Goal: Information Seeking & Learning: Learn about a topic

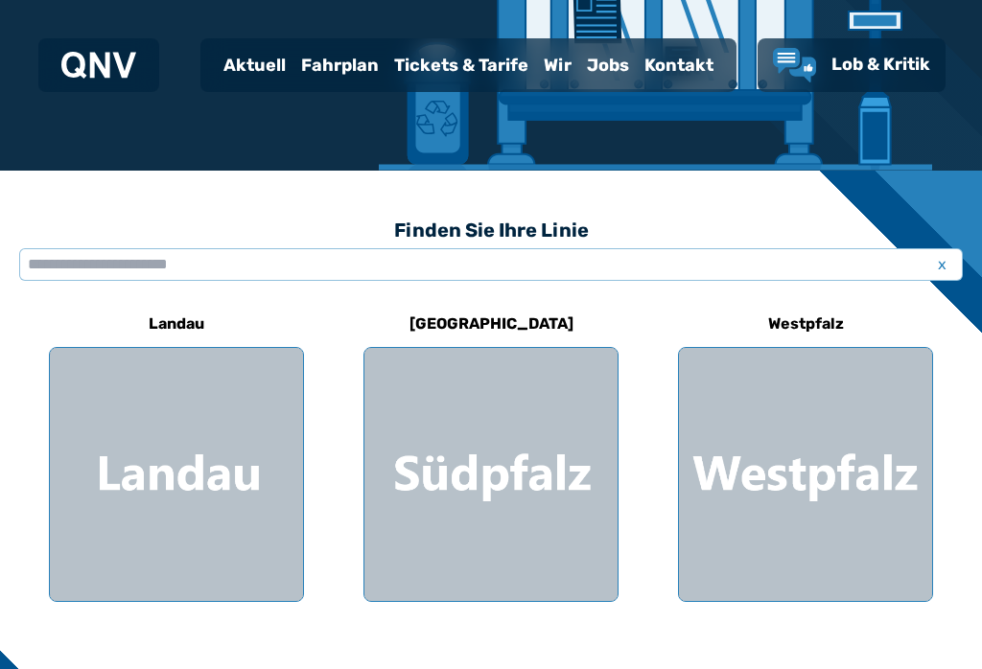
scroll to position [375, 0]
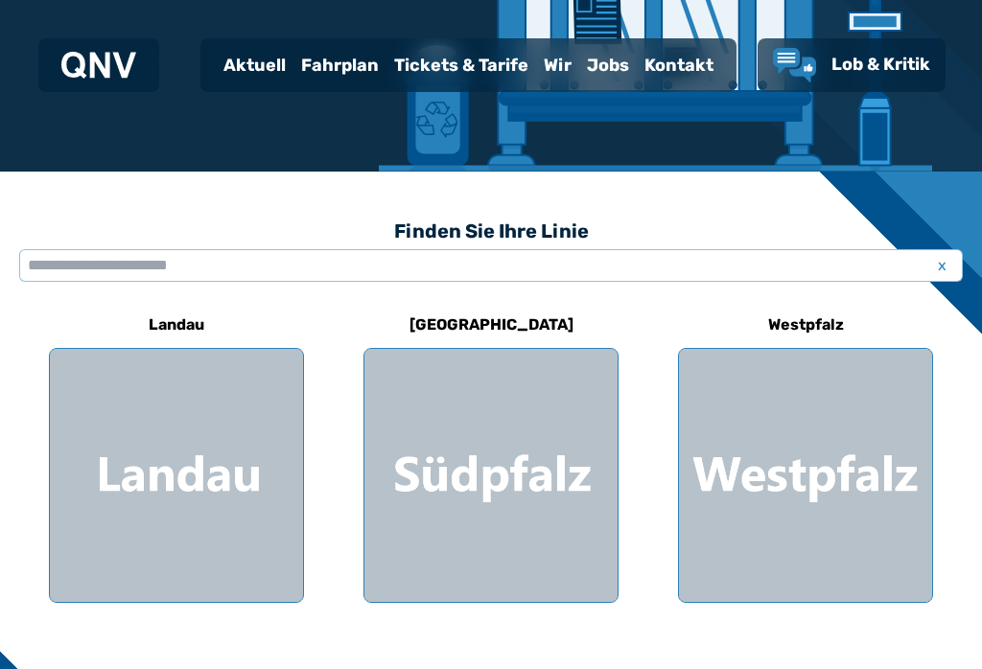
click at [832, 427] on div at bounding box center [805, 475] width 253 height 253
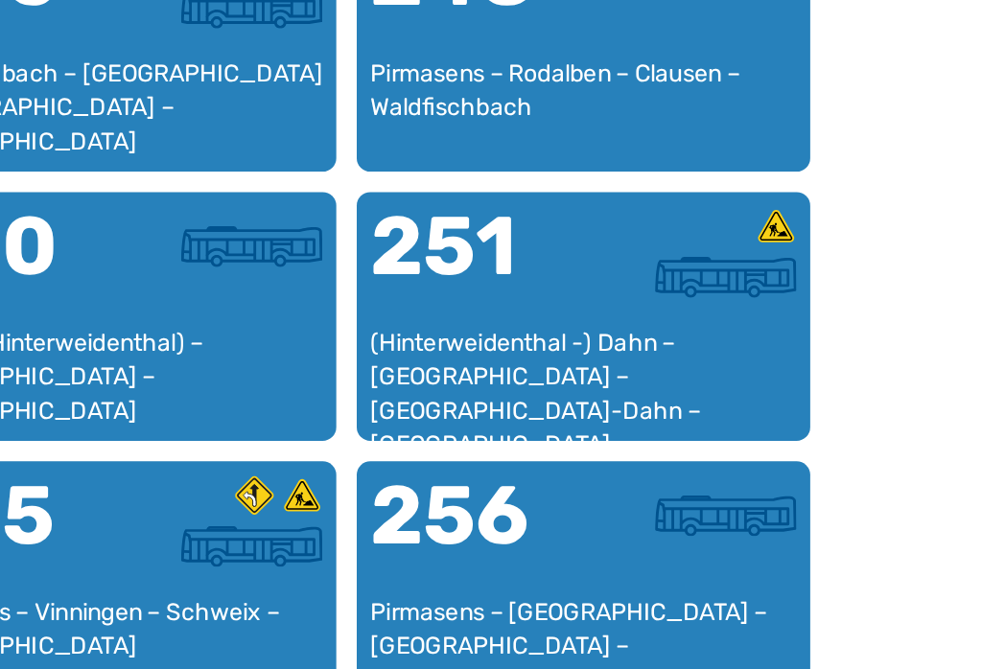
scroll to position [2142, 0]
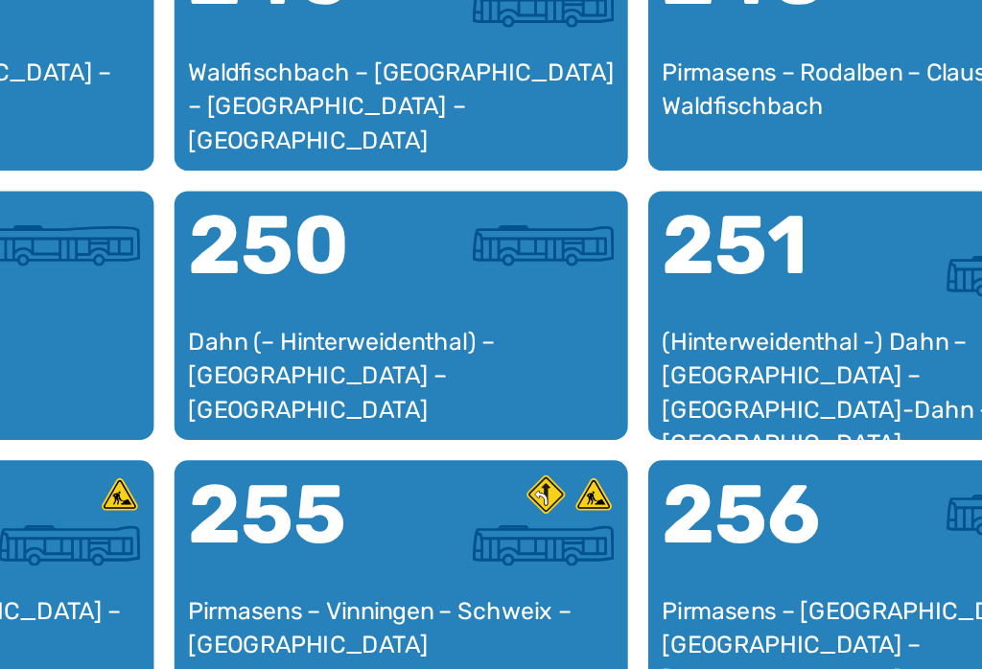
click at [491, 571] on div at bounding box center [551, 582] width 120 height 23
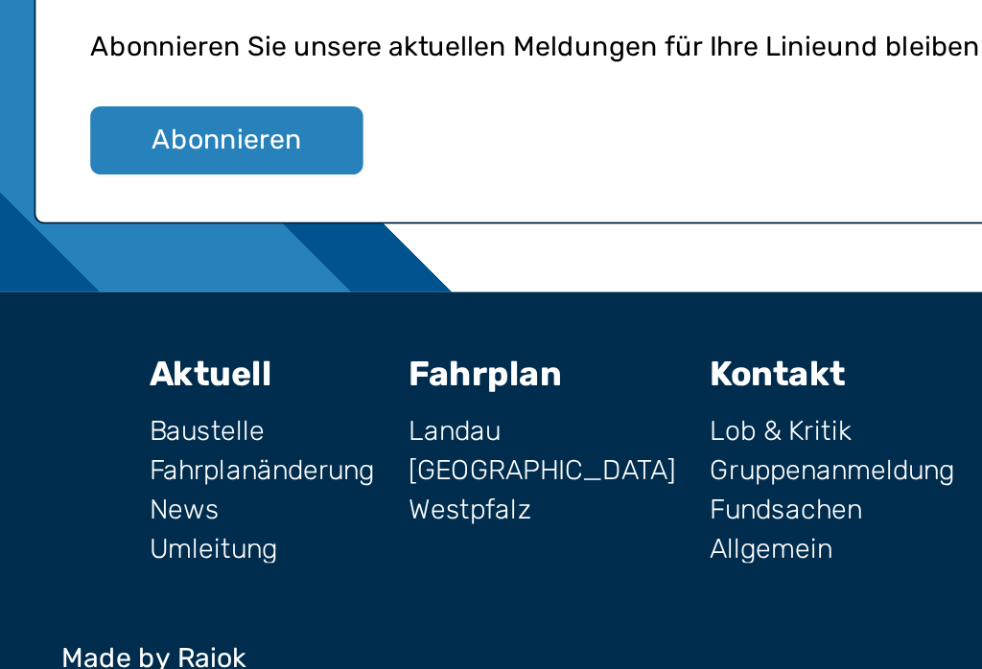
scroll to position [2261, 0]
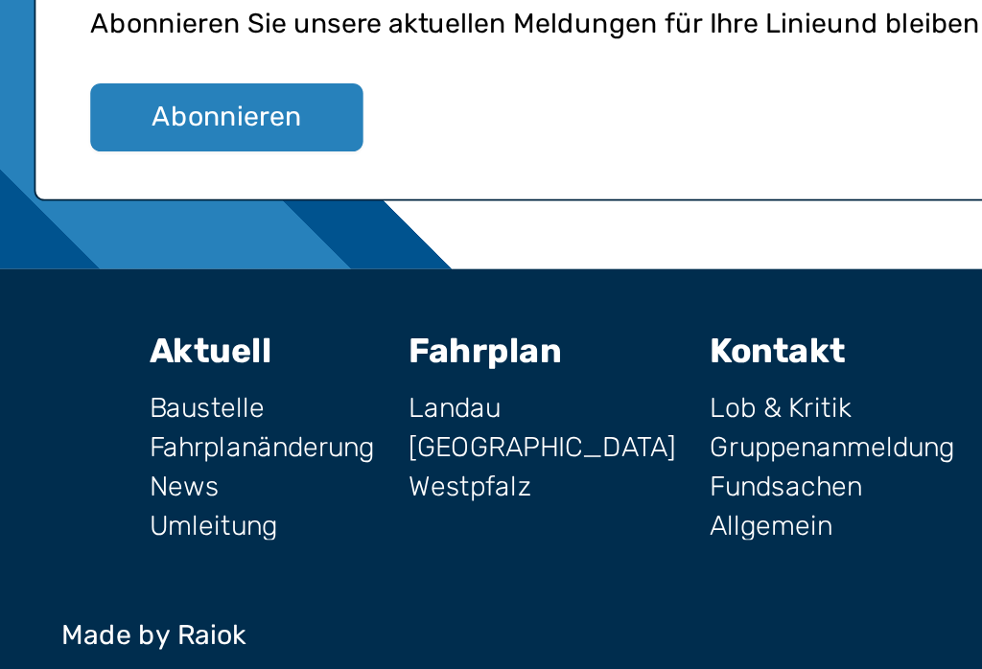
click at [504, 428] on footer "Aktuell Baustelle Fahrplanänderung News Umleitung Fahrplan [GEOGRAPHIC_DATA] [G…" at bounding box center [491, 549] width 982 height 242
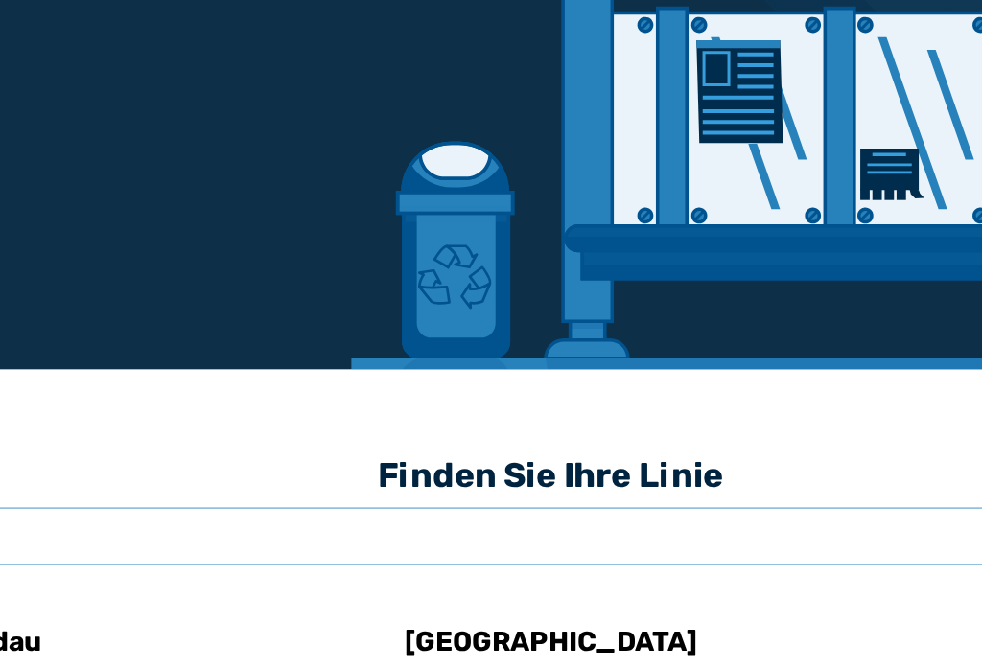
scroll to position [154, 0]
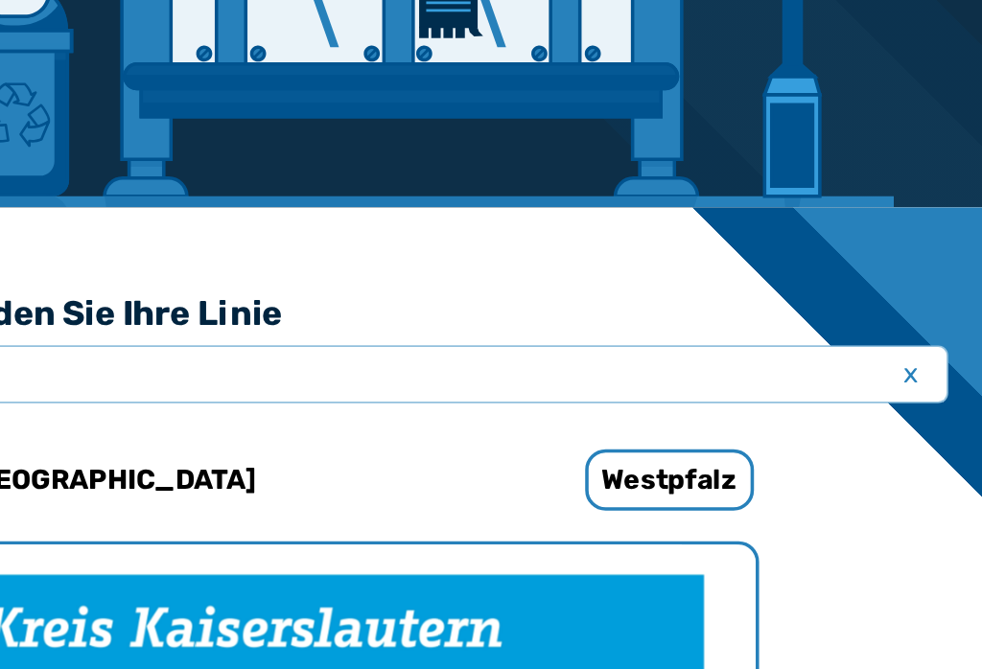
click at [758, 528] on h6 "Westpfalz" at bounding box center [805, 545] width 95 height 35
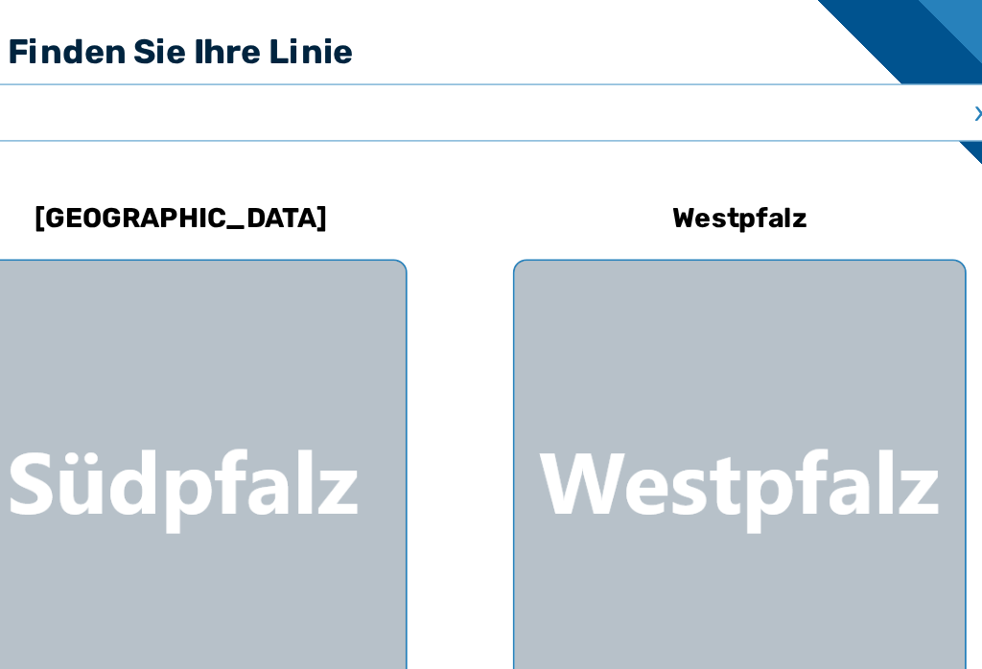
scroll to position [305, 0]
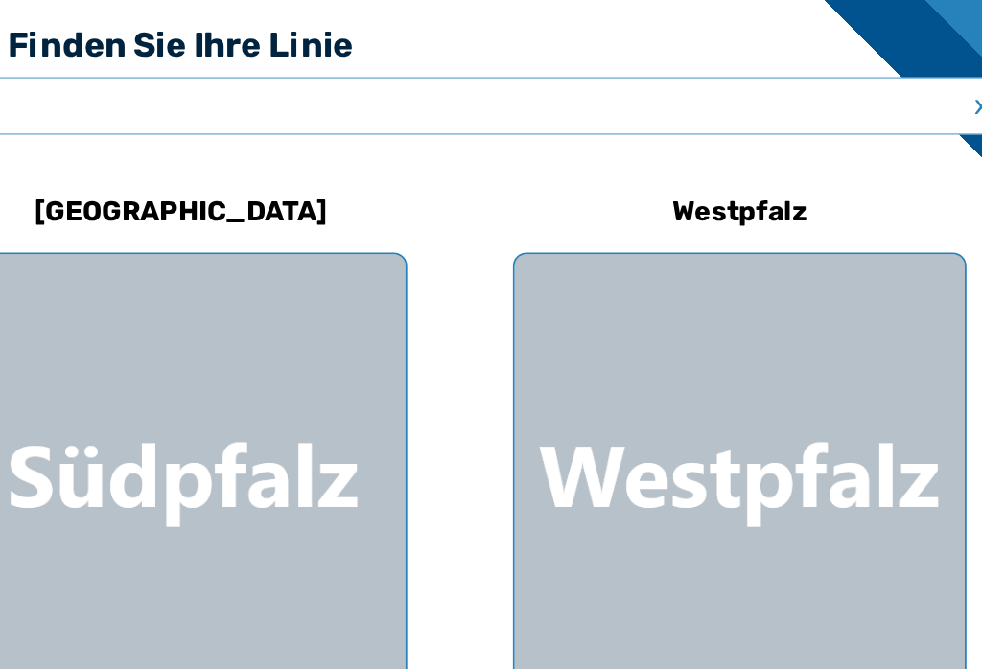
click at [679, 419] on div at bounding box center [805, 545] width 253 height 253
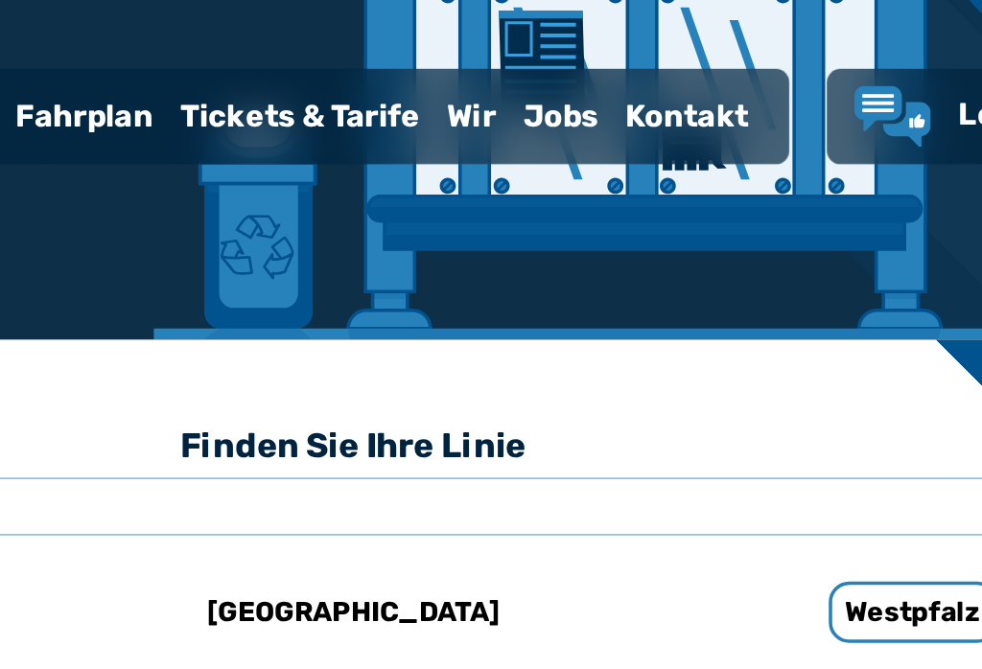
scroll to position [355, 0]
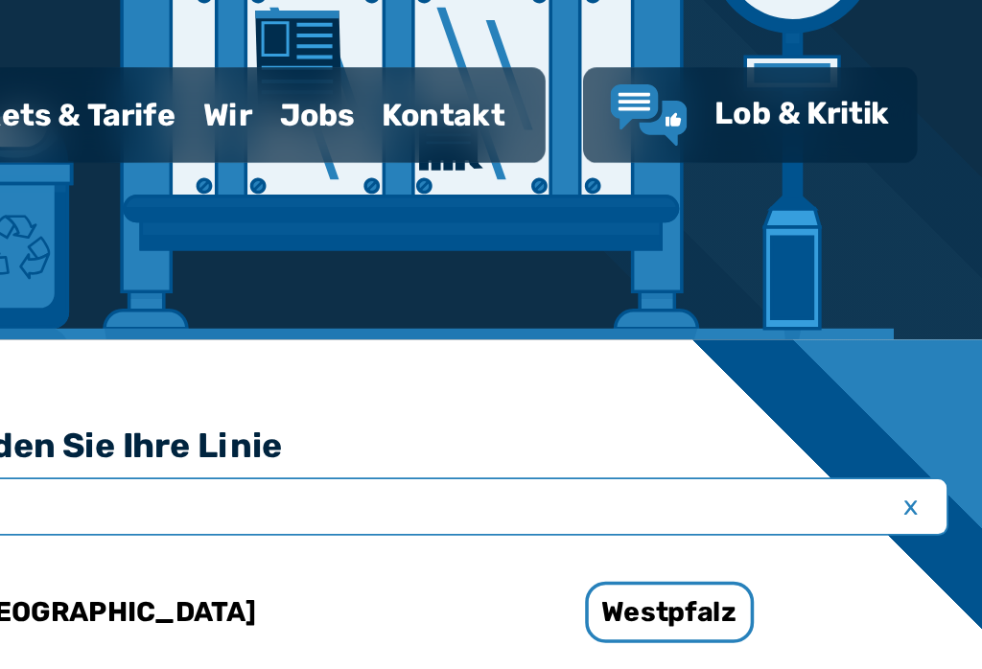
click at [46, 287] on input "text" at bounding box center [490, 285] width 943 height 33
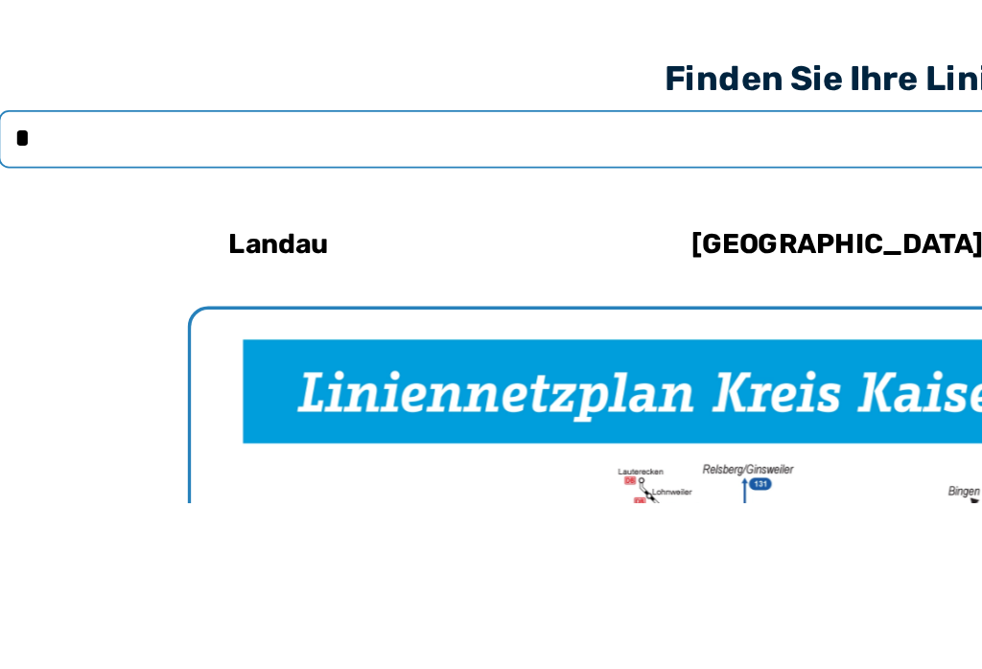
scroll to position [174, 0]
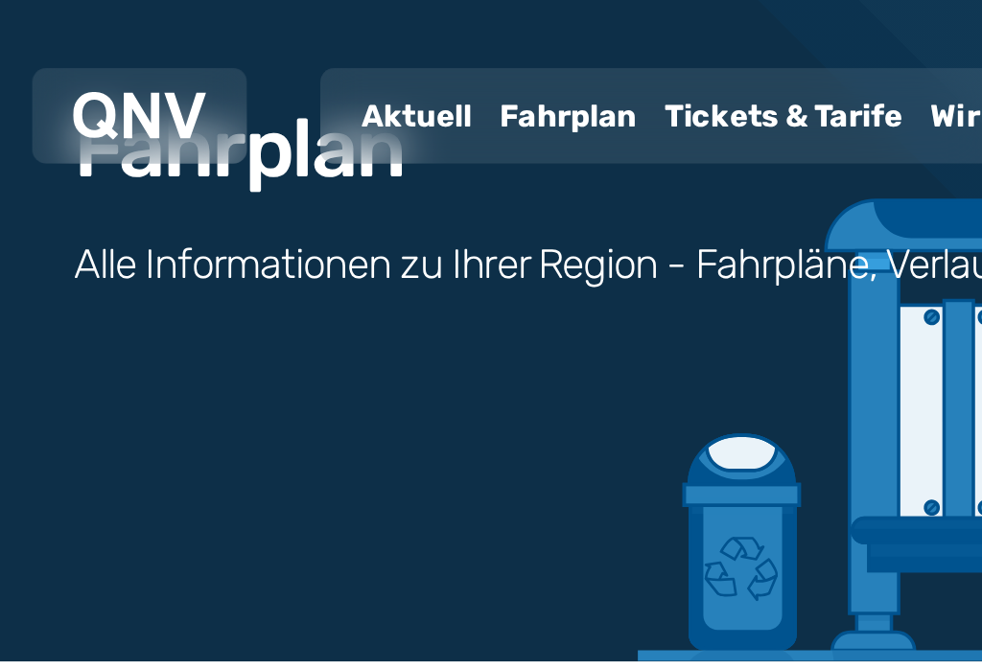
scroll to position [305, 0]
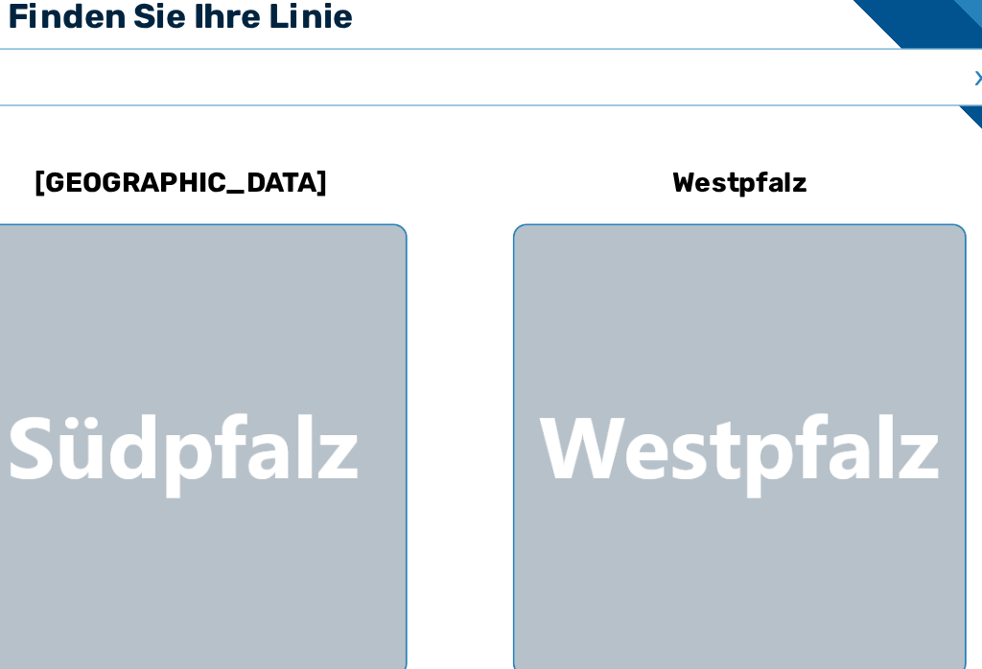
click at [679, 419] on div at bounding box center [805, 545] width 253 height 253
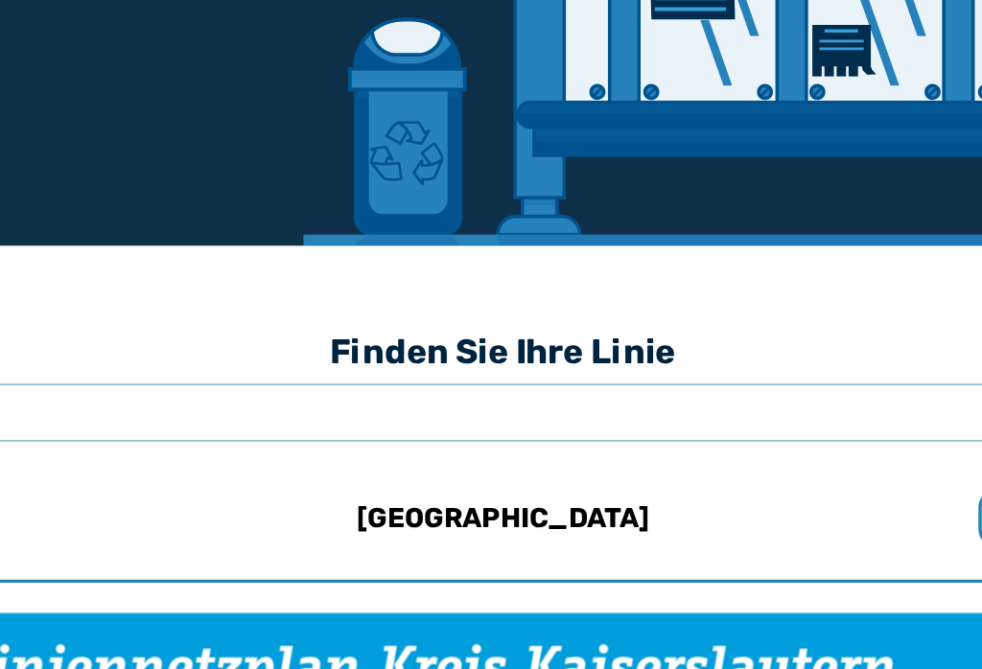
scroll to position [298, 0]
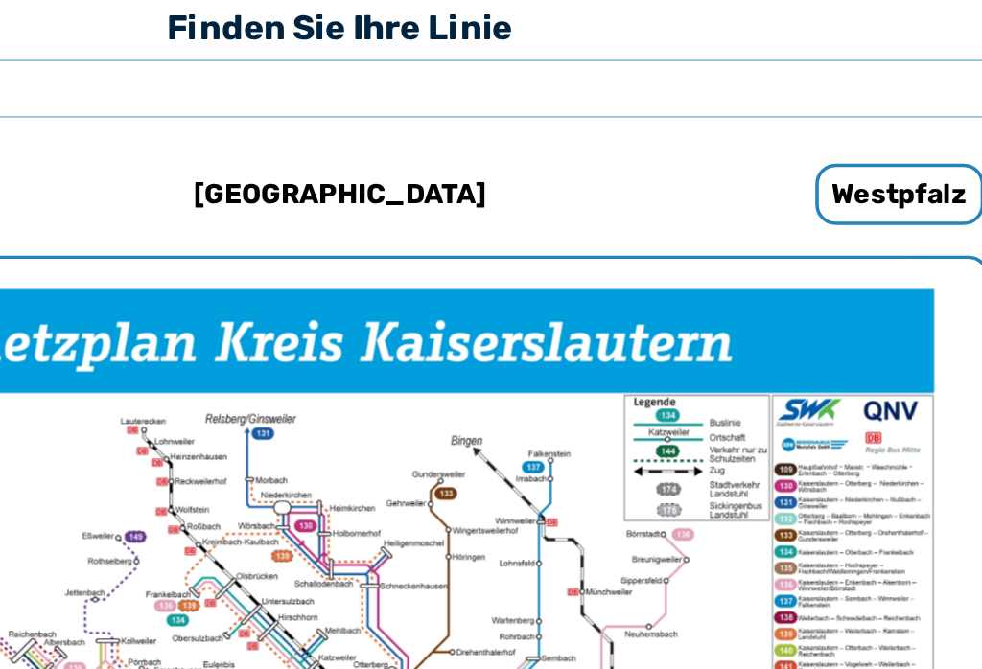
click at [758, 384] on h6 "Westpfalz" at bounding box center [805, 401] width 95 height 35
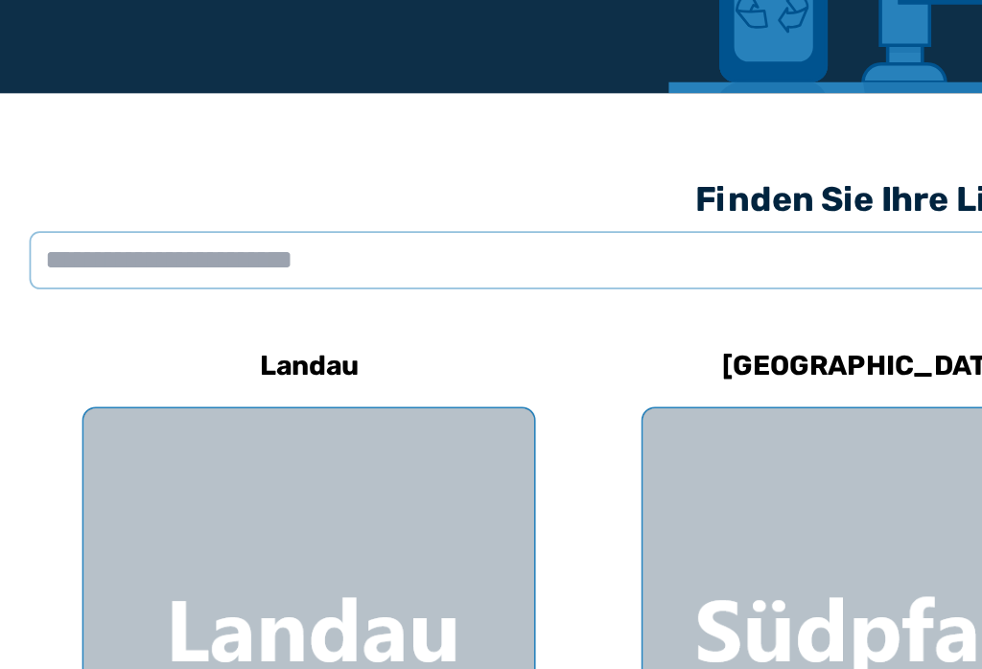
scroll to position [219, 0]
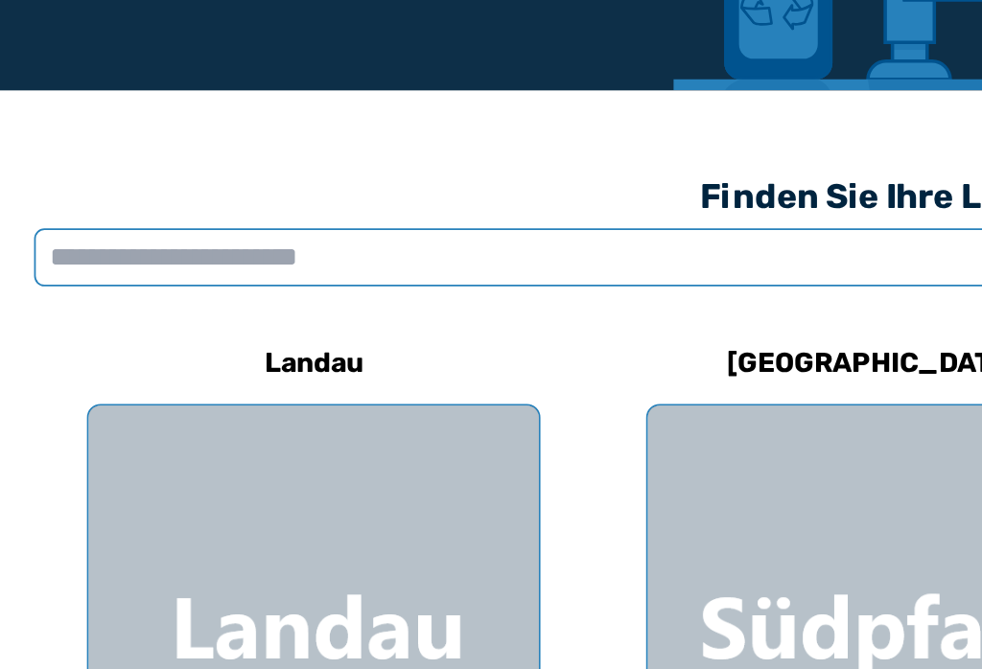
click at [238, 405] on input "text" at bounding box center [490, 421] width 943 height 33
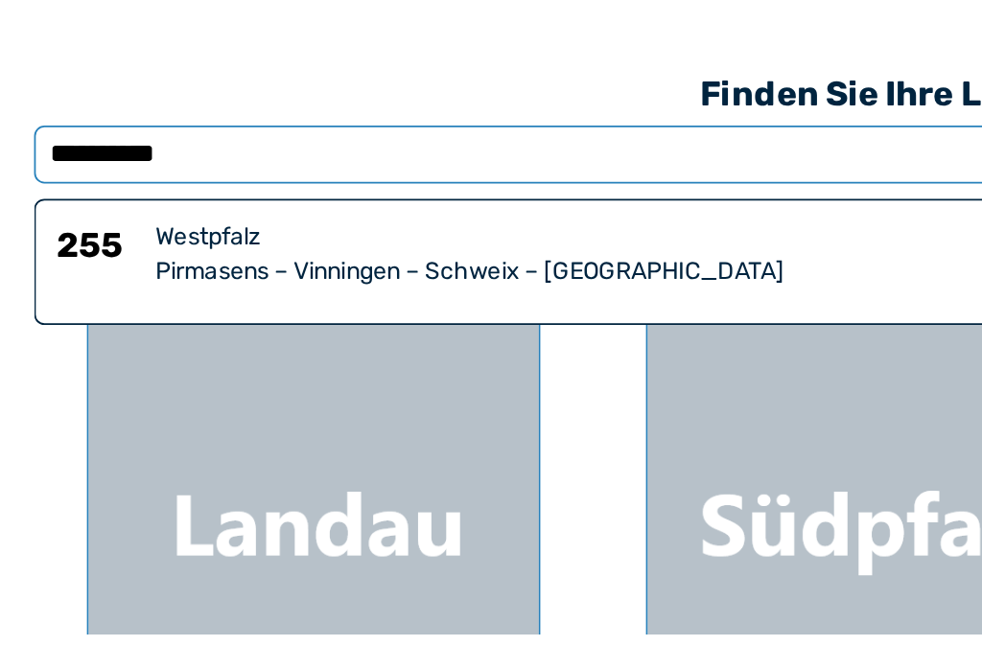
scroll to position [242, 0]
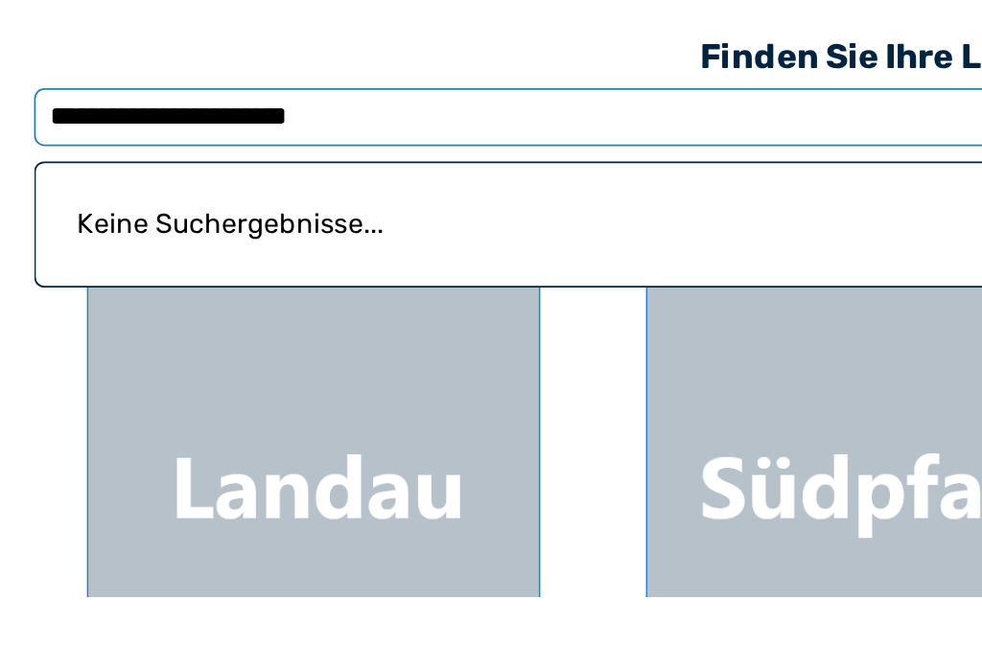
type input "**********"
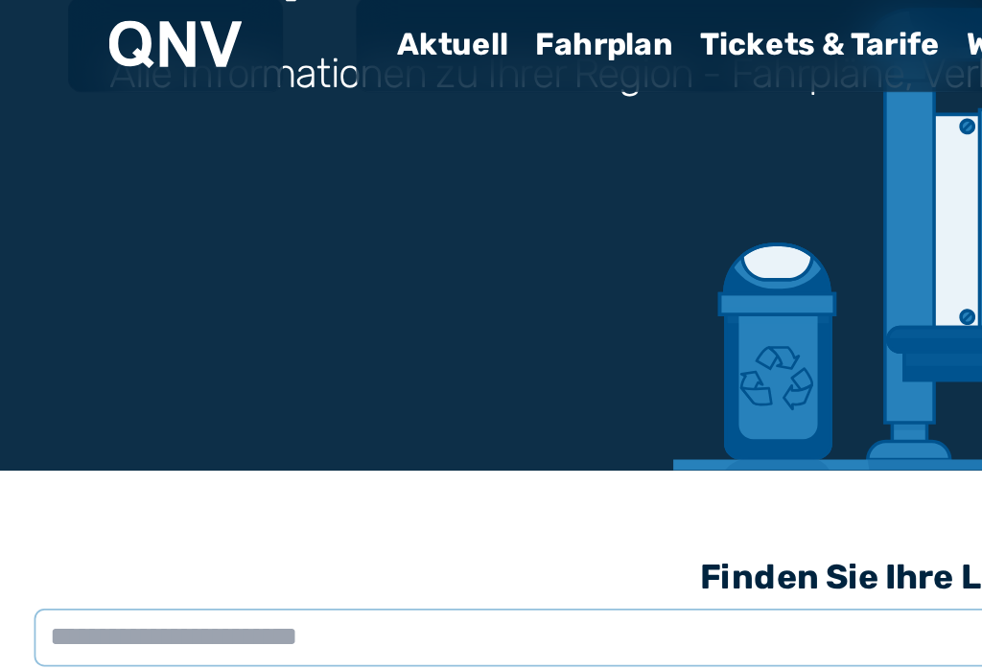
scroll to position [298, 0]
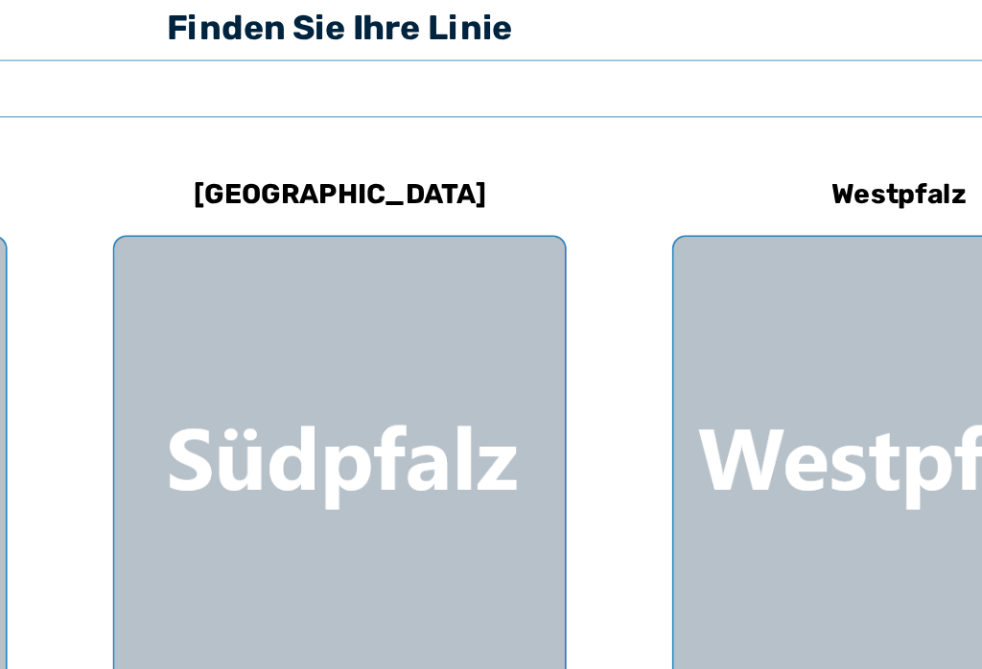
scroll to position [305, 0]
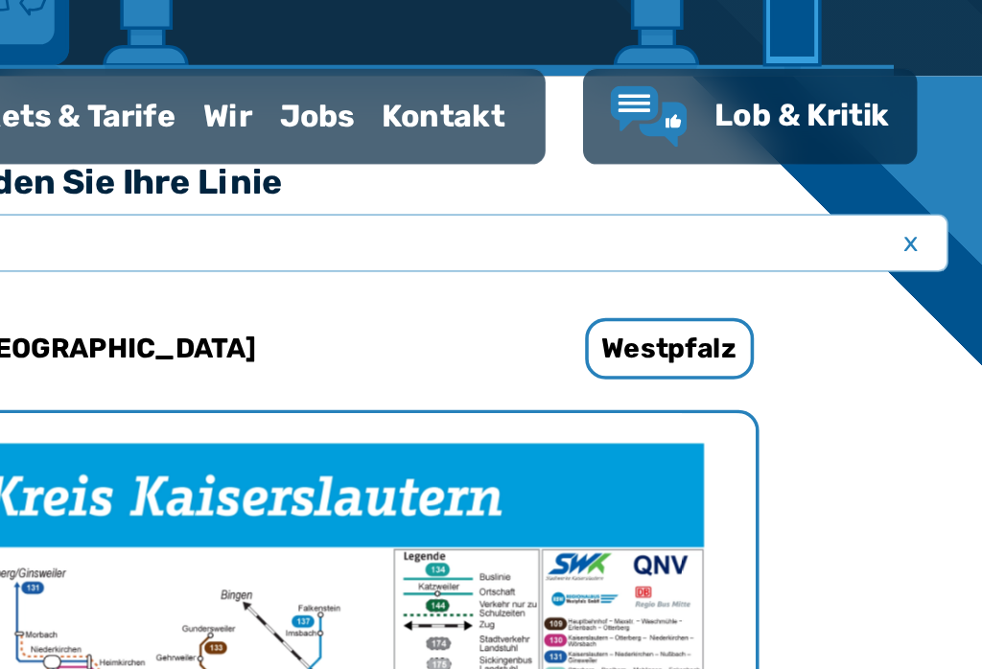
scroll to position [499, 0]
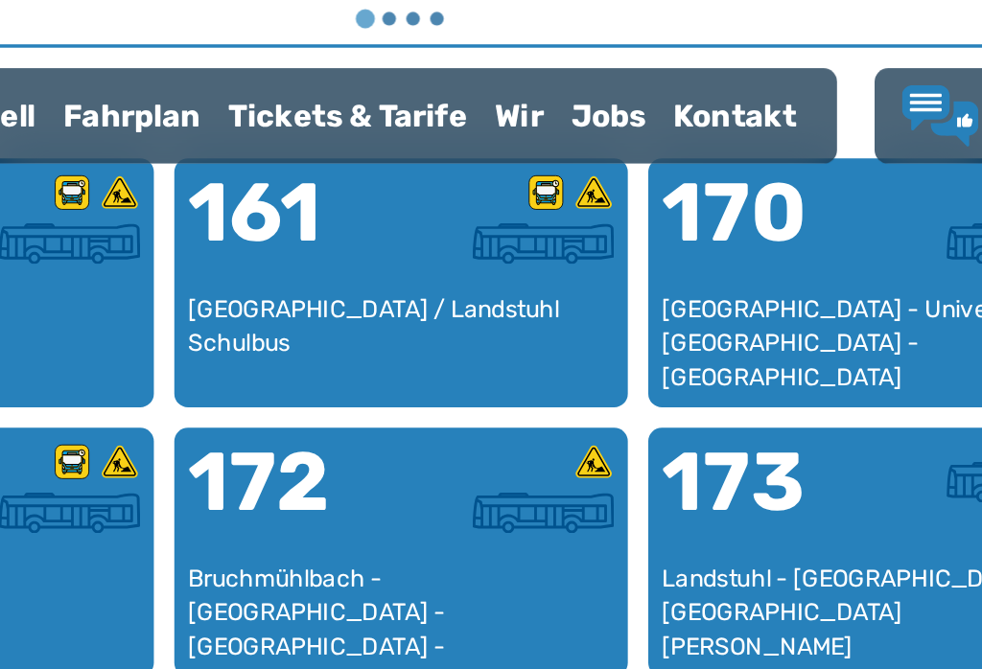
scroll to position [590, 0]
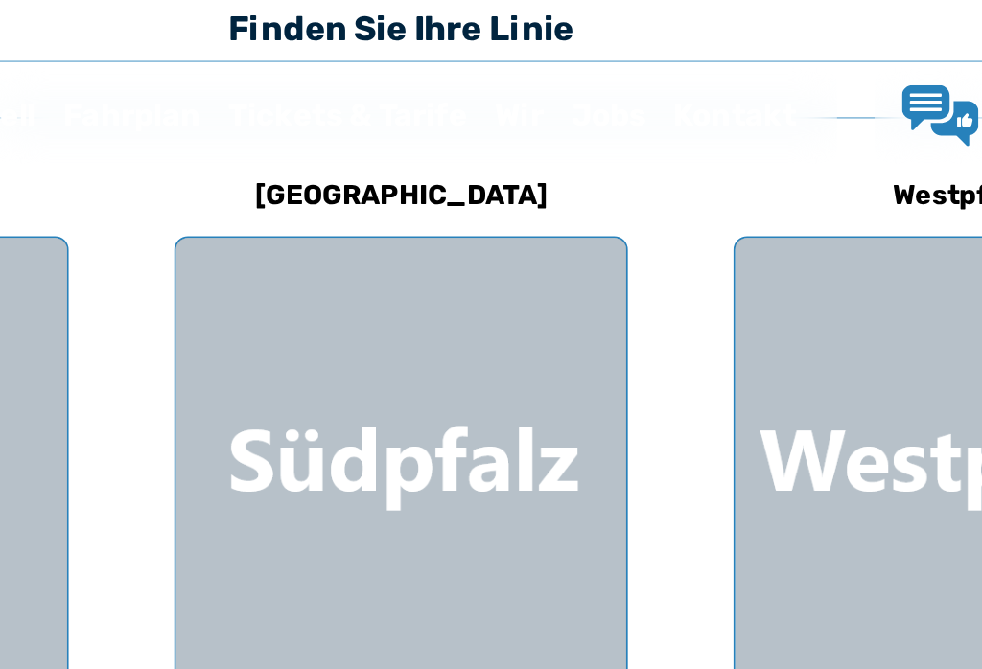
scroll to position [375, 0]
